Goal: Task Accomplishment & Management: Use online tool/utility

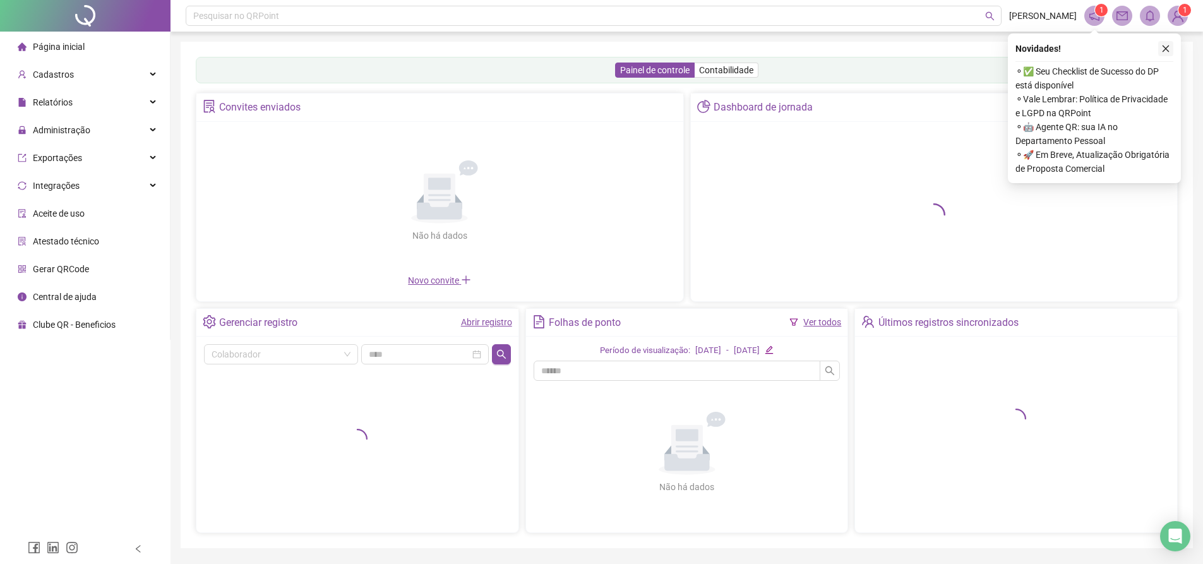
click at [1165, 45] on icon "close" at bounding box center [1165, 48] width 9 height 9
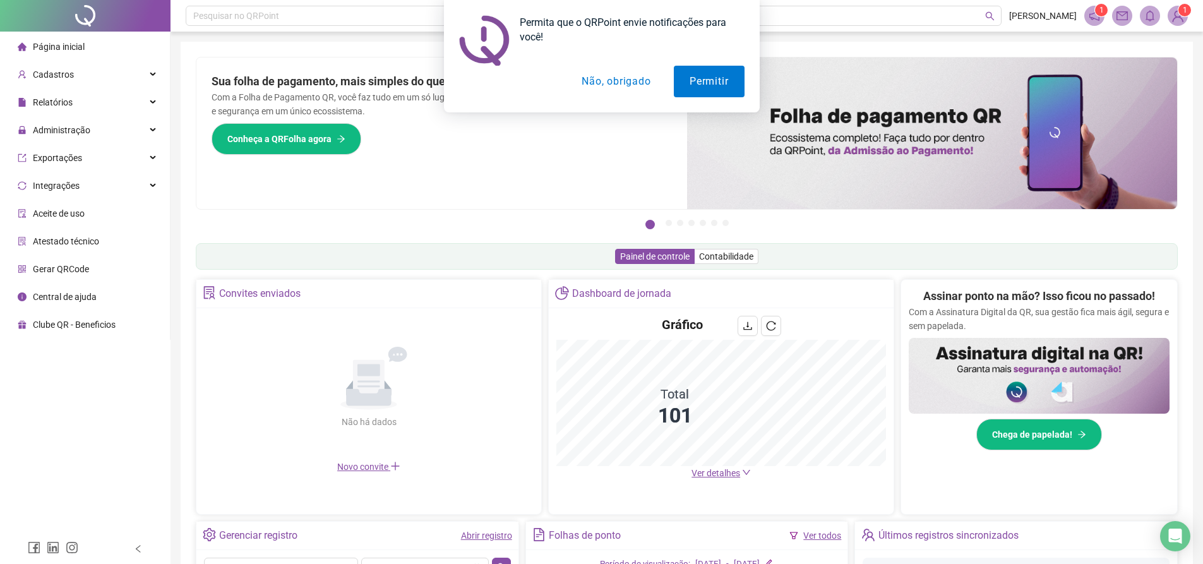
click at [615, 81] on button "Não, obrigado" at bounding box center [616, 82] width 100 height 32
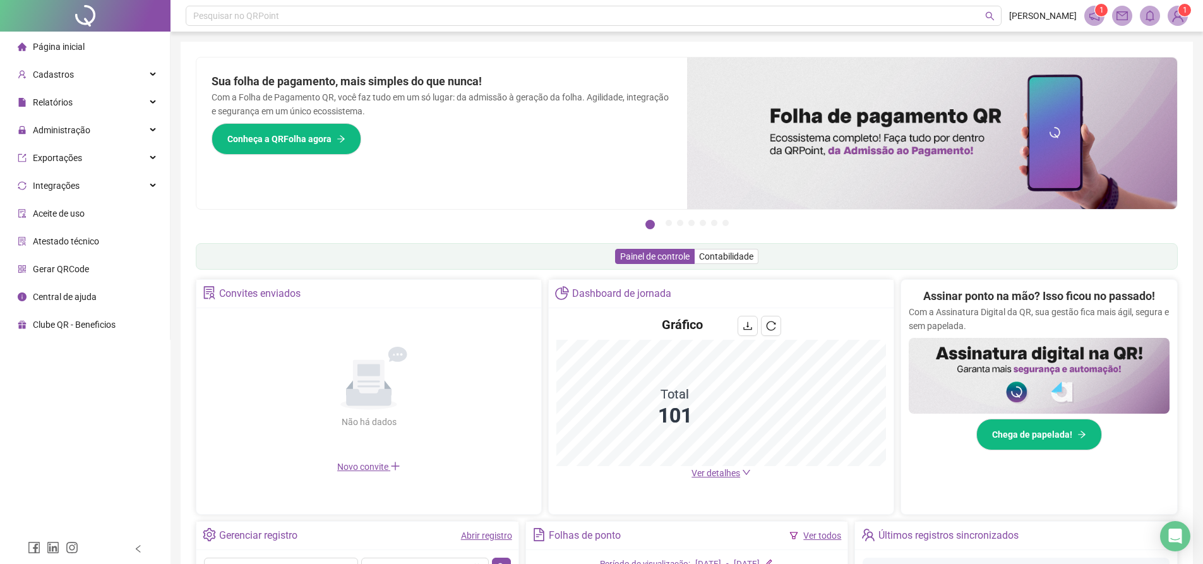
click at [1175, 16] on img at bounding box center [1177, 15] width 19 height 19
click at [1044, 35] on div "Pesquisar no QRPoint [PERSON_NAME] 1 1 Pague o QRPoint com Cartão de Crédito Su…" at bounding box center [686, 411] width 1032 height 822
click at [99, 104] on div "Relatórios" at bounding box center [85, 102] width 165 height 25
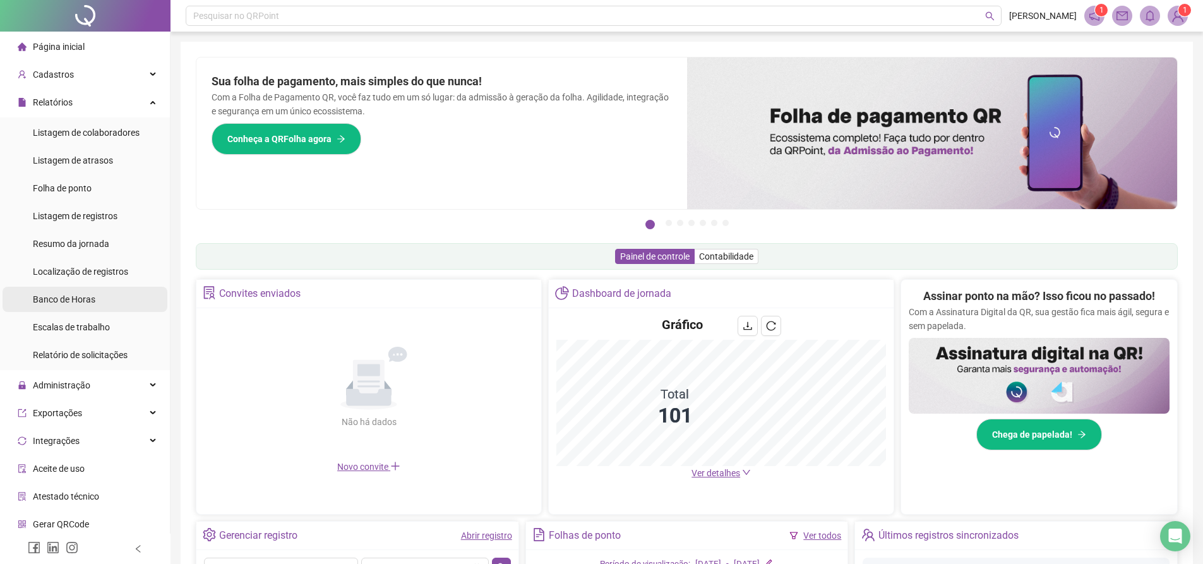
scroll to position [31, 0]
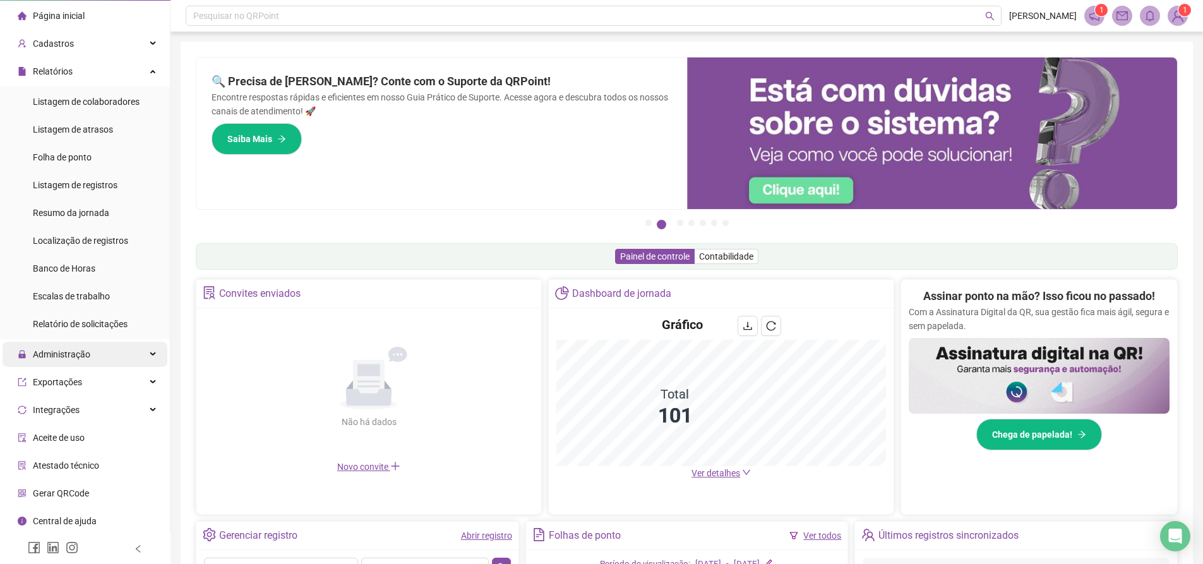
click at [68, 351] on span "Administração" at bounding box center [61, 354] width 57 height 10
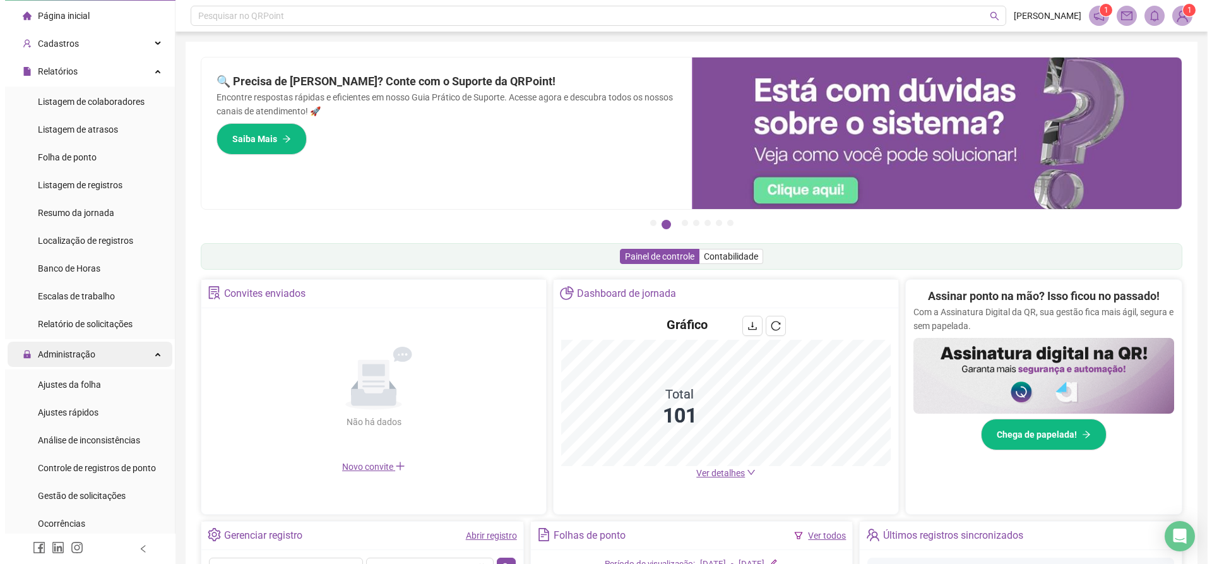
scroll to position [157, 0]
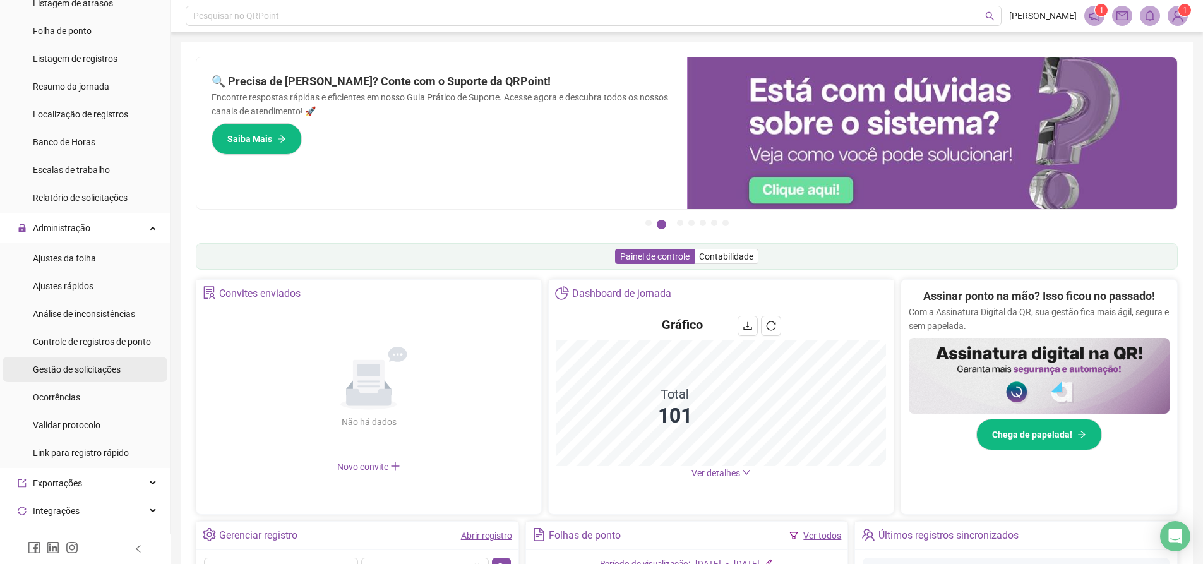
click at [102, 369] on span "Gestão de solicitações" at bounding box center [77, 369] width 88 height 10
